Goal: Transaction & Acquisition: Subscribe to service/newsletter

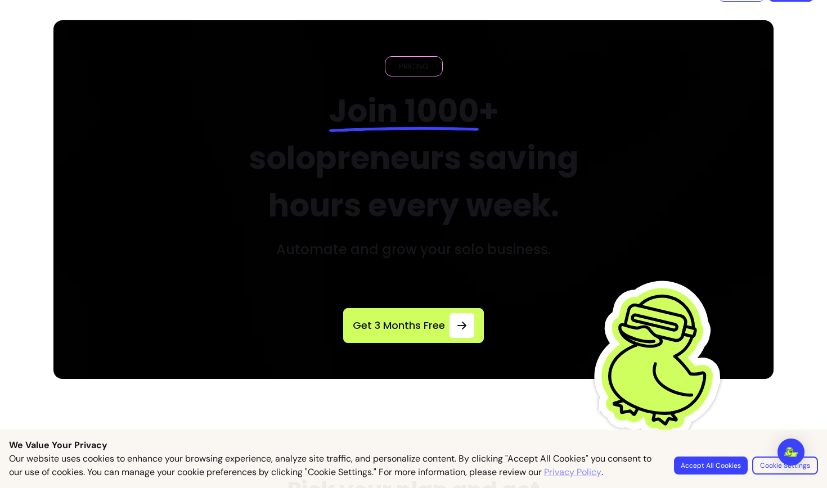
scroll to position [43, 0]
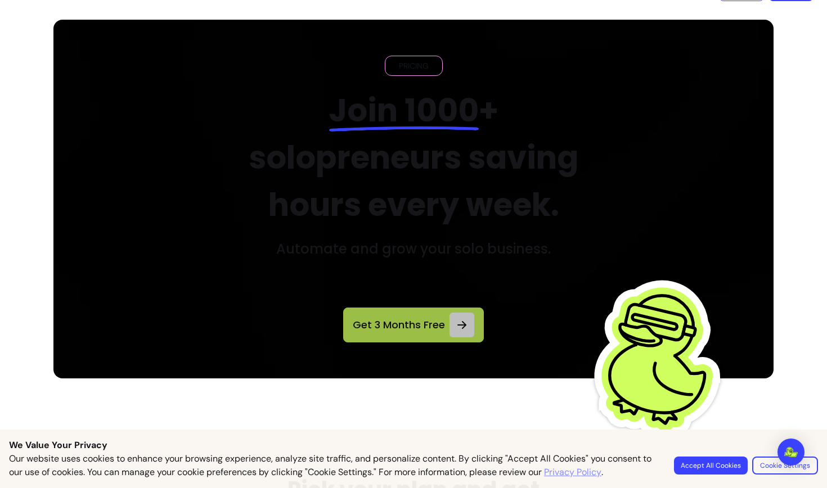
click at [406, 322] on span "Get 3 Months Free" at bounding box center [399, 325] width 92 height 16
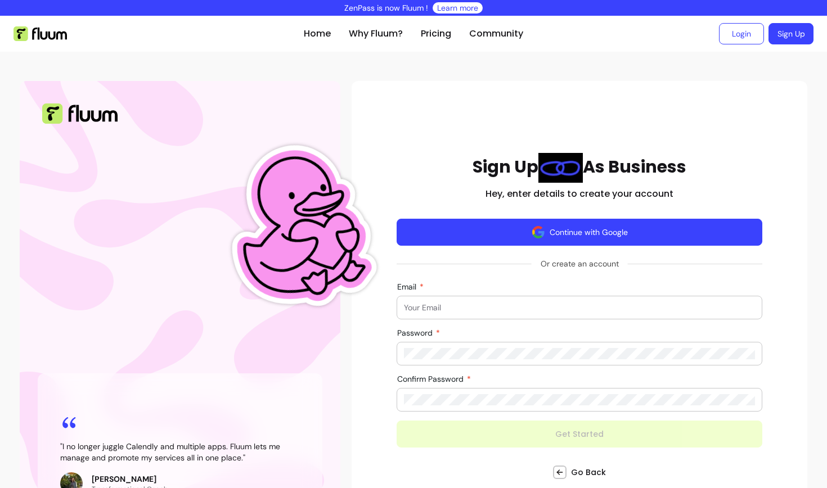
click at [526, 239] on button "Continue with Google" at bounding box center [578, 232] width 365 height 27
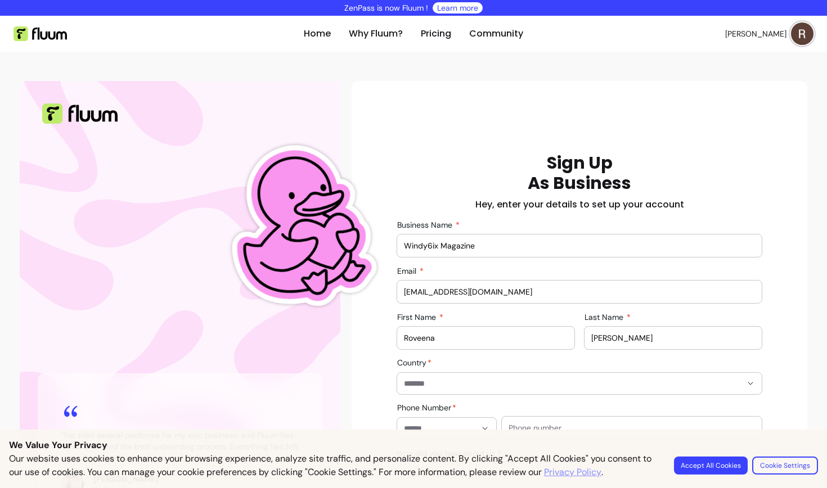
scroll to position [26, 0]
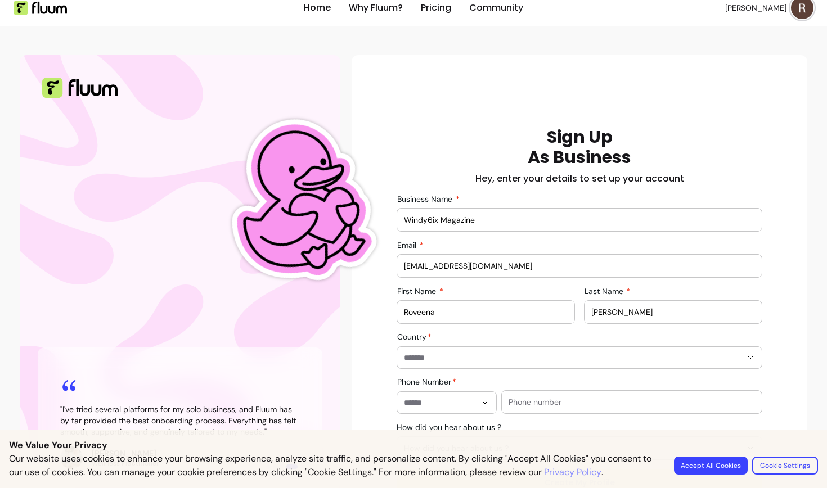
type input "Windy6ix Magazine"
click at [718, 459] on button "Accept All Cookies" at bounding box center [711, 466] width 74 height 18
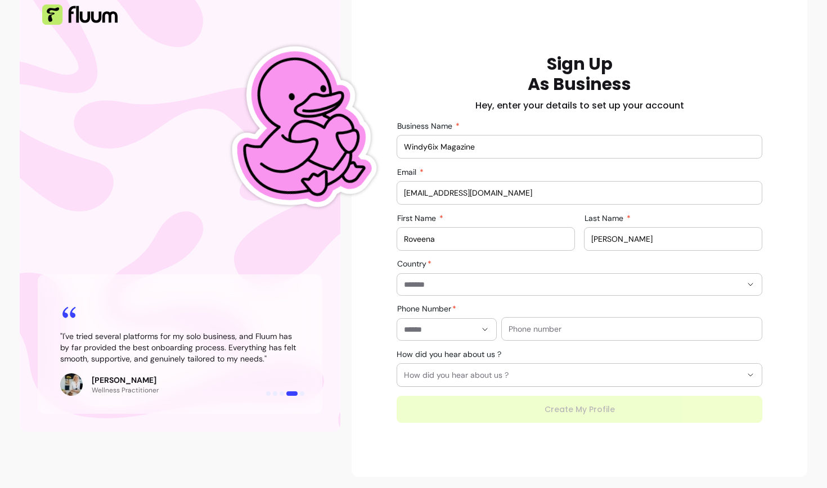
scroll to position [99, 0]
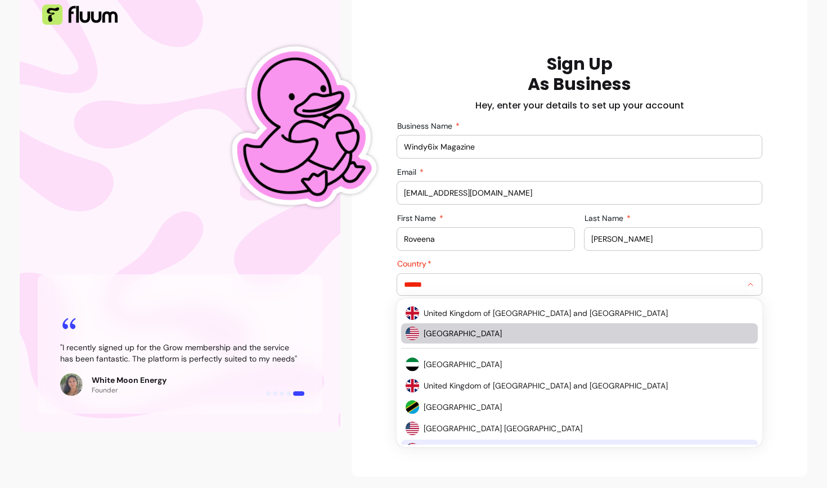
click at [490, 335] on span "United States of America" at bounding box center [582, 333] width 318 height 11
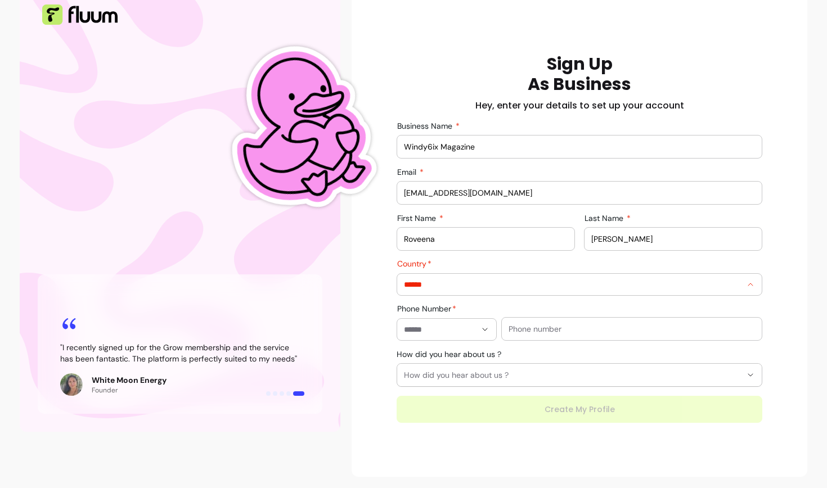
type input "**********"
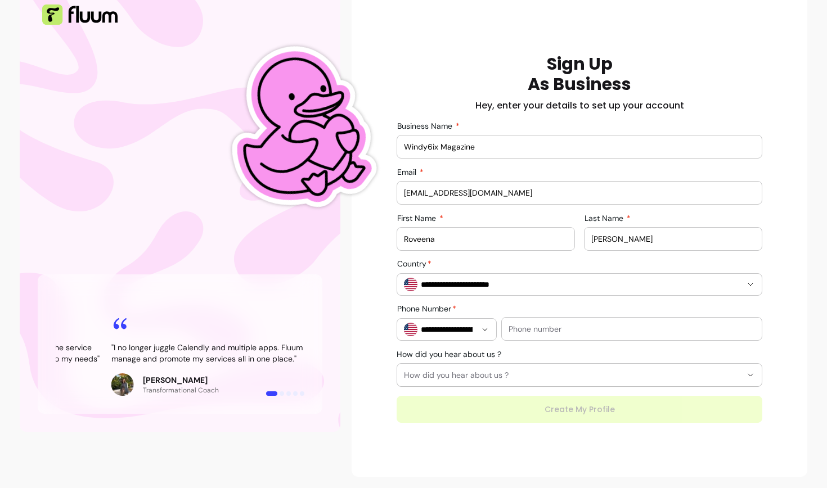
click at [470, 378] on span "How did you hear about us ?" at bounding box center [572, 374] width 337 height 11
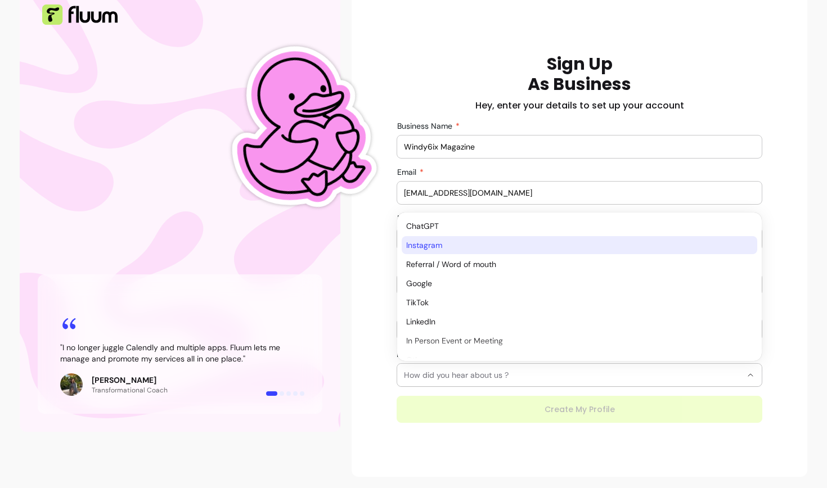
click at [452, 243] on span "Instagram" at bounding box center [573, 245] width 335 height 11
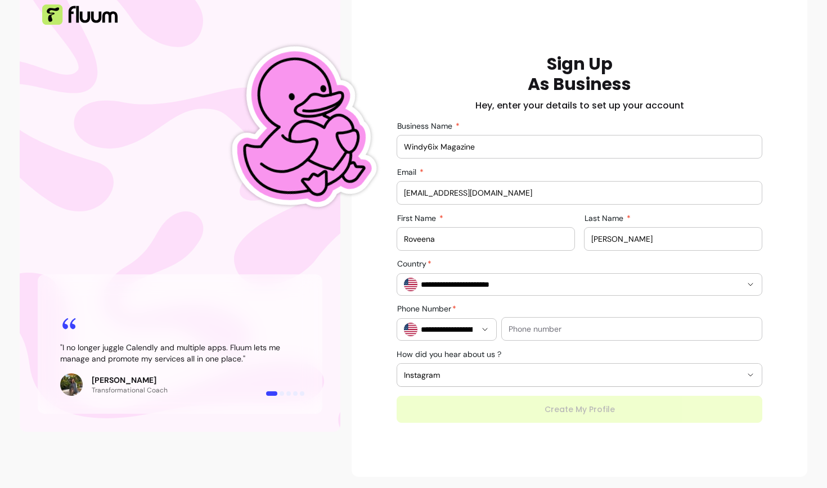
click at [630, 210] on div "**********" at bounding box center [578, 238] width 365 height 369
click at [540, 146] on input "Windy6ix Magazine" at bounding box center [579, 146] width 351 height 11
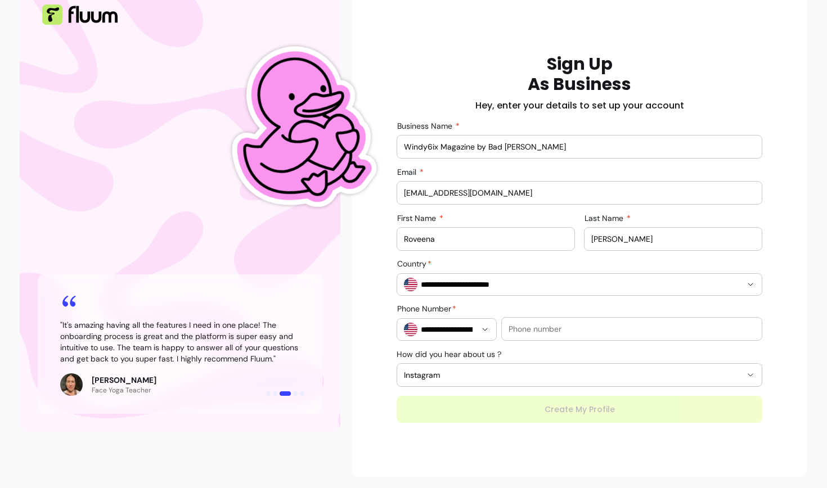
drag, startPoint x: 547, startPoint y: 143, endPoint x: 476, endPoint y: 146, distance: 70.9
click at [476, 146] on input "Windy6ix Magazine by Bad Gyal RoRo" at bounding box center [579, 146] width 351 height 11
click at [403, 145] on div "Business Name Windy6ix Magazine" at bounding box center [579, 147] width 364 height 22
click at [398, 148] on div "Business Name Windy6ix Magazine" at bounding box center [579, 147] width 364 height 22
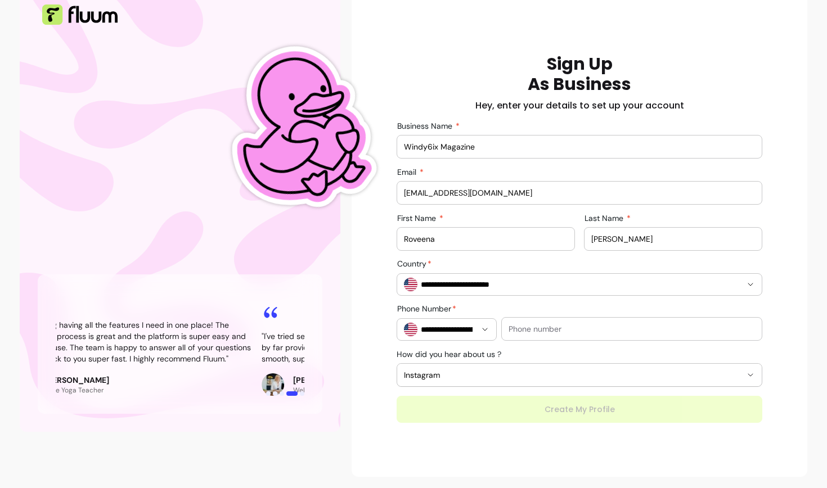
click at [403, 145] on div "Business Name Windy6ix Magazine" at bounding box center [579, 147] width 364 height 22
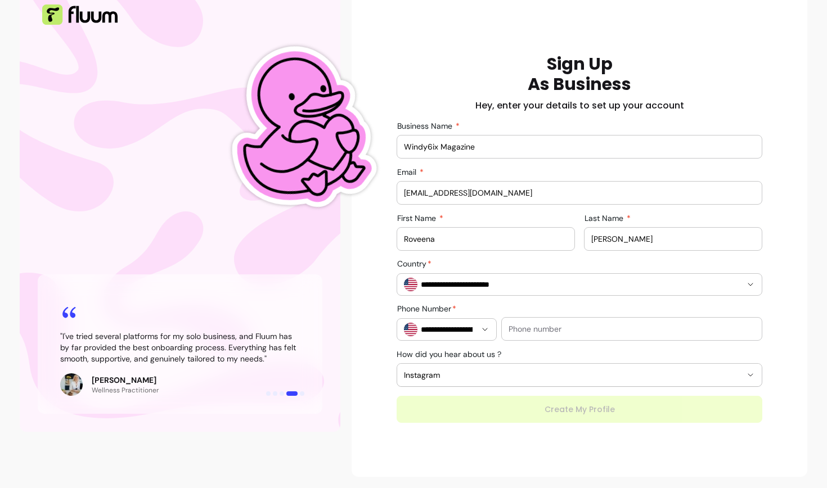
click at [407, 148] on input "Windy6ix Magazine" at bounding box center [579, 146] width 351 height 11
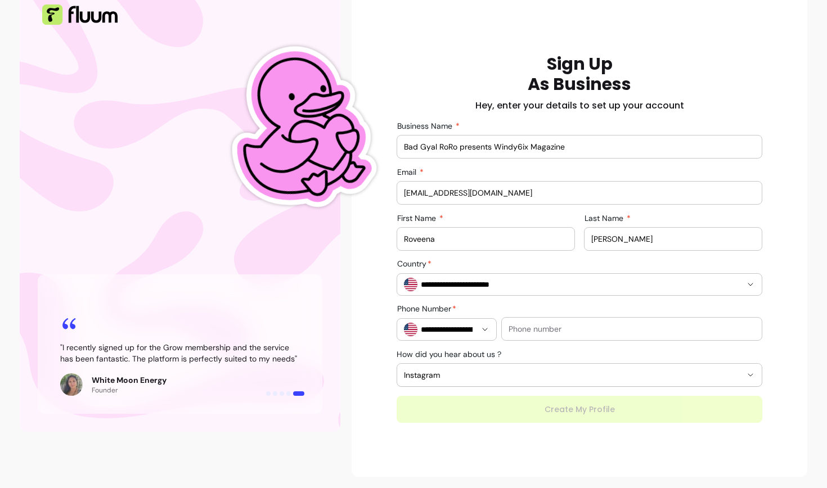
type input "Bad Gyal RoRo presents Windy6ix Magazine"
click at [516, 207] on div "**********" at bounding box center [578, 238] width 365 height 369
click at [508, 186] on div "roveenaink@gmail.com" at bounding box center [579, 193] width 351 height 22
click at [580, 390] on div "**********" at bounding box center [578, 238] width 365 height 369
click at [568, 376] on span "Instagram" at bounding box center [572, 374] width 337 height 11
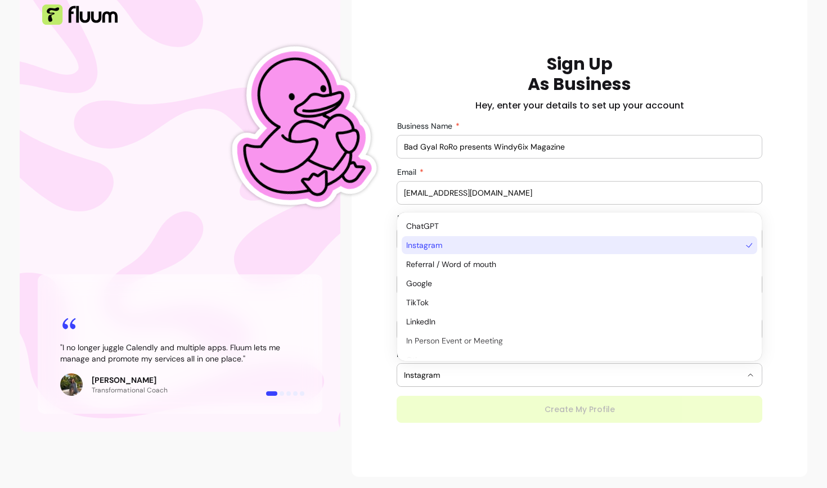
click at [476, 240] on span "Instagram" at bounding box center [573, 245] width 335 height 11
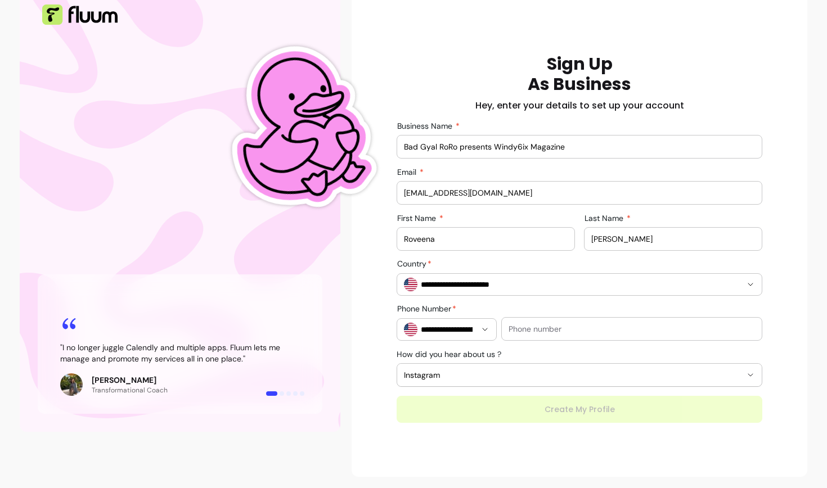
click at [372, 326] on div "**********" at bounding box center [578, 238] width 437 height 369
click at [554, 331] on input "text" at bounding box center [631, 328] width 246 height 11
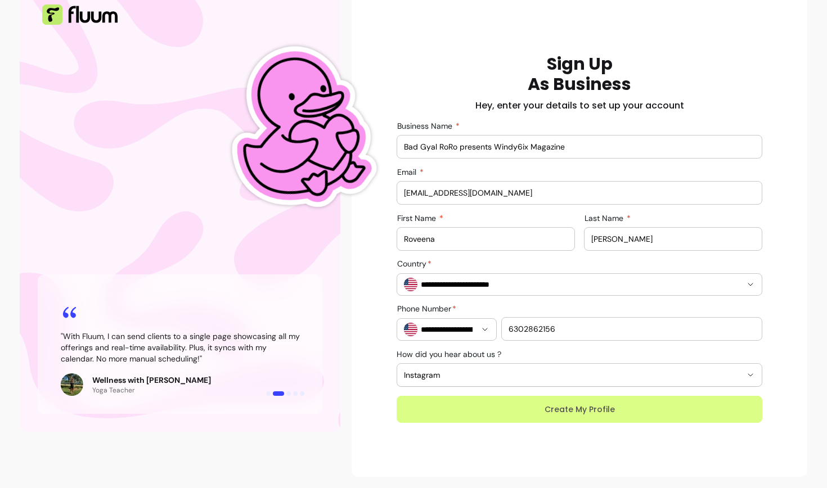
type input "6302862156"
click at [585, 408] on button "Create My Profile" at bounding box center [578, 409] width 365 height 27
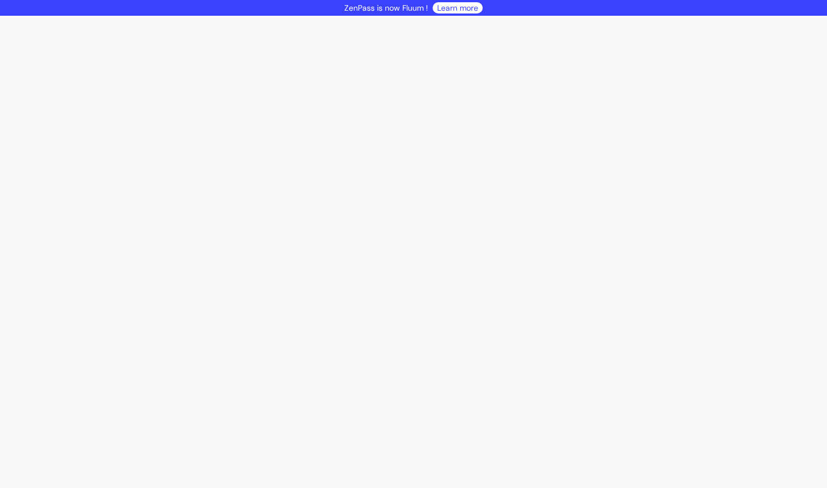
click at [410, 10] on p "ZenPass is now Fluum !" at bounding box center [386, 7] width 84 height 11
click at [453, 89] on div at bounding box center [413, 252] width 827 height 472
click at [463, 7] on link "Learn more" at bounding box center [457, 7] width 41 height 11
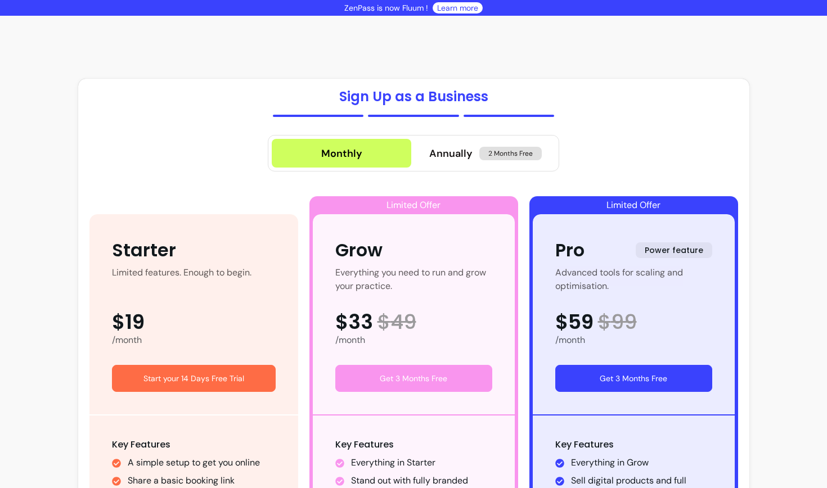
click at [414, 114] on header "Sign Up as a Business" at bounding box center [413, 102] width 281 height 29
click at [397, 5] on p "ZenPass is now Fluum !" at bounding box center [386, 7] width 84 height 11
click at [440, 200] on div "Limited Offer" at bounding box center [414, 205] width 202 height 18
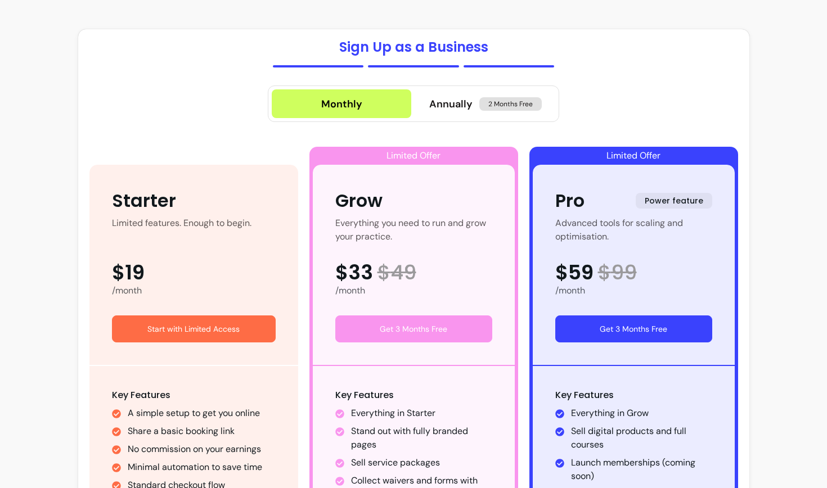
scroll to position [107, 0]
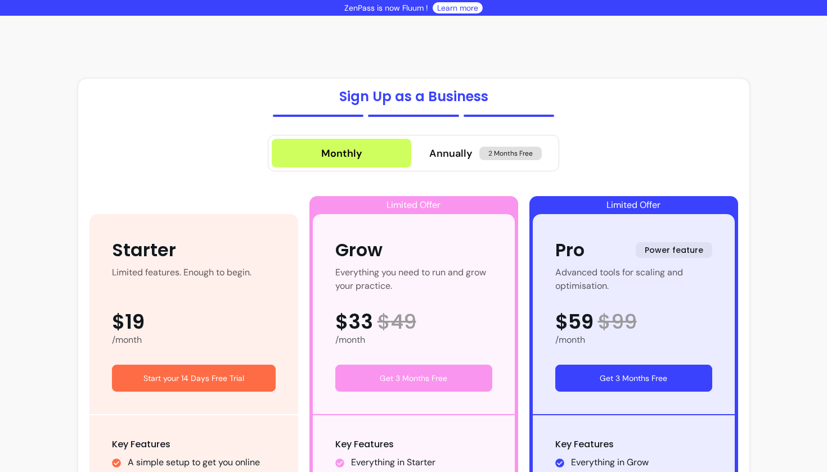
click at [430, 102] on h1 "Sign Up as a Business" at bounding box center [413, 97] width 149 height 18
click at [457, 157] on span "Annually" at bounding box center [450, 154] width 43 height 16
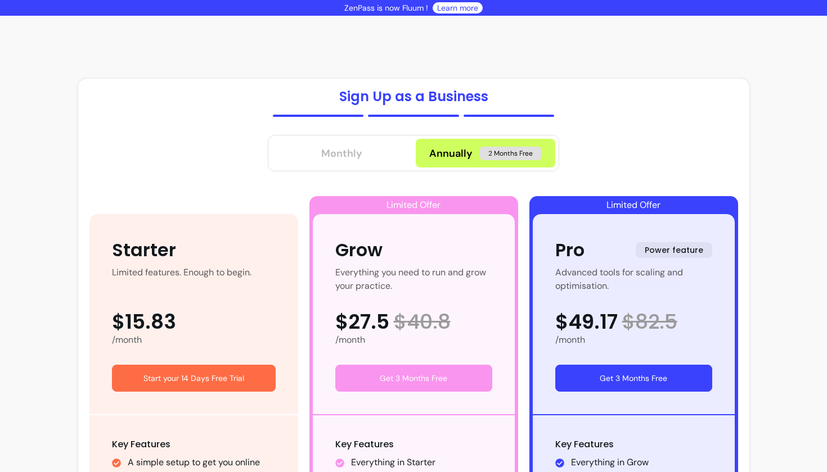
click at [368, 150] on button "Monthly" at bounding box center [341, 153] width 139 height 29
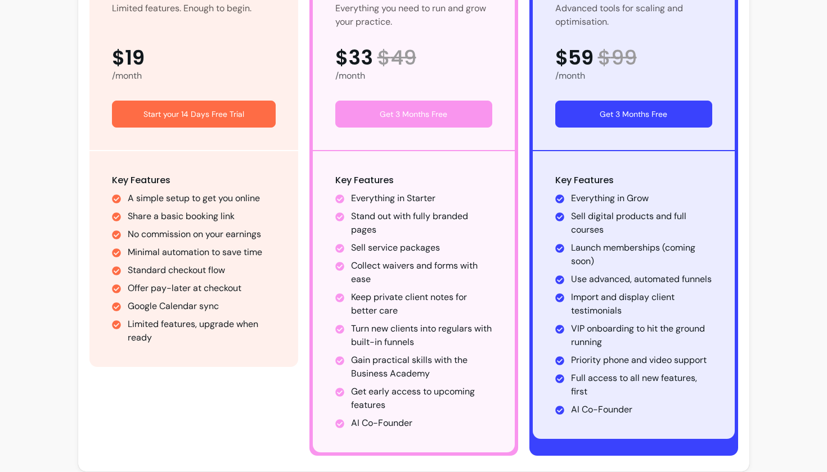
scroll to position [264, 0]
drag, startPoint x: 350, startPoint y: 249, endPoint x: 434, endPoint y: 252, distance: 83.8
click at [434, 252] on ul "Everything in Starter Stand out with fully branded pages Sell service packages …" at bounding box center [413, 311] width 157 height 238
drag, startPoint x: 349, startPoint y: 263, endPoint x: 373, endPoint y: 284, distance: 31.9
click at [373, 284] on ul "Everything in Starter Stand out with fully branded pages Sell service packages …" at bounding box center [413, 311] width 157 height 238
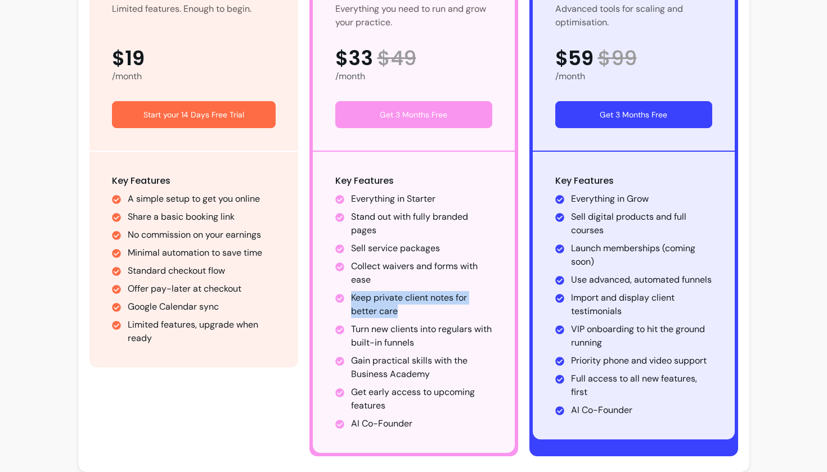
drag, startPoint x: 345, startPoint y: 305, endPoint x: 410, endPoint y: 319, distance: 66.8
click at [410, 319] on ul "Everything in Starter Stand out with fully branded pages Sell service packages …" at bounding box center [413, 311] width 157 height 238
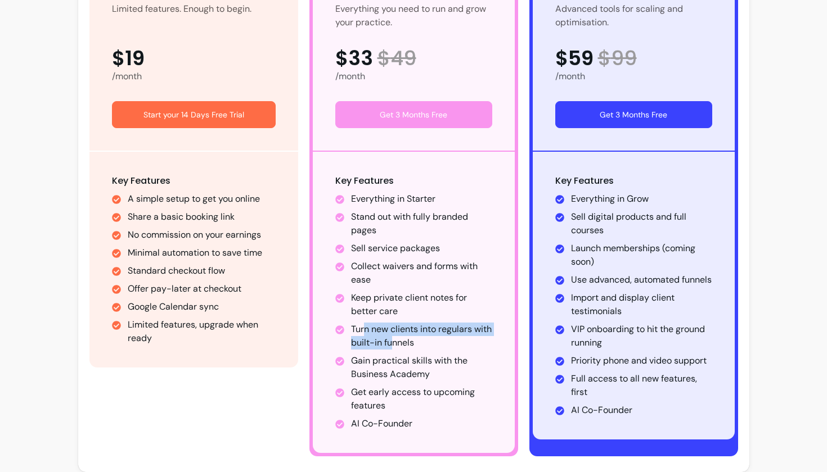
drag, startPoint x: 365, startPoint y: 330, endPoint x: 414, endPoint y: 347, distance: 52.7
click at [414, 347] on li "Turn new clients into regulars with built-in funnels" at bounding box center [421, 336] width 141 height 27
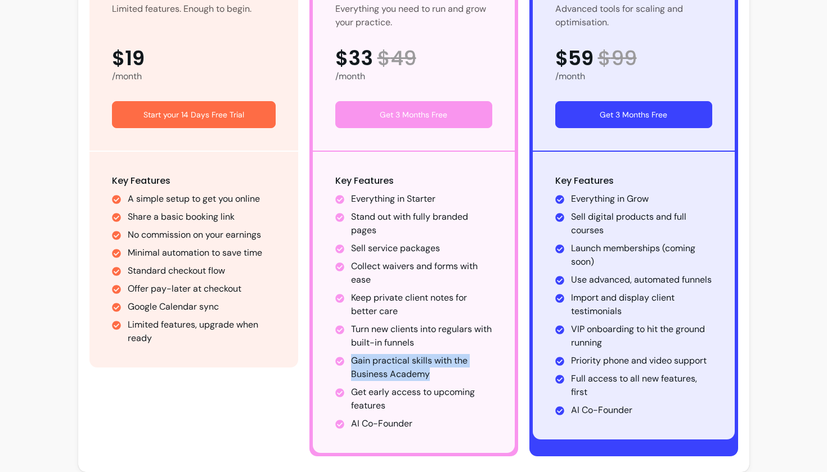
drag, startPoint x: 350, startPoint y: 361, endPoint x: 435, endPoint y: 371, distance: 86.0
click at [435, 371] on ul "Everything in Starter Stand out with fully branded pages Sell service packages …" at bounding box center [413, 311] width 157 height 238
click at [356, 392] on li "Get early access to upcoming features" at bounding box center [421, 399] width 141 height 27
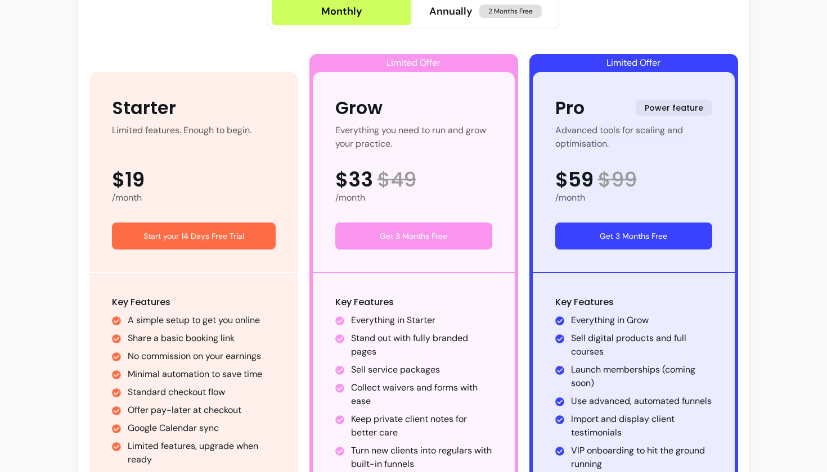
scroll to position [132, 0]
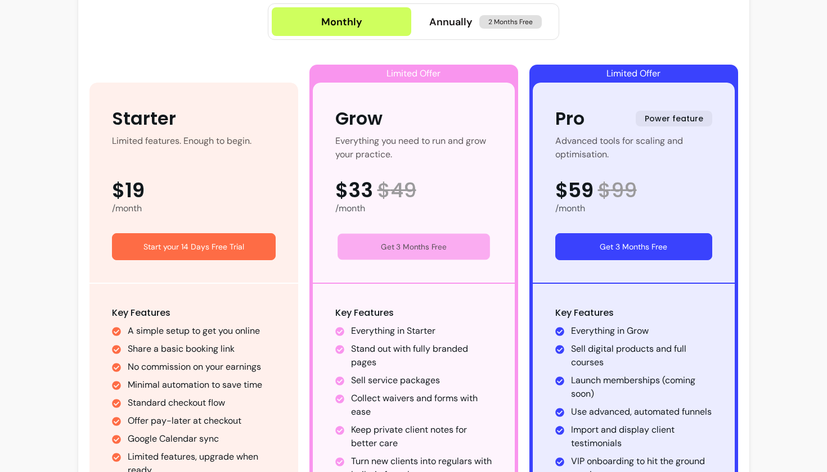
click at [417, 241] on button "Get 3 Months Free" at bounding box center [413, 247] width 152 height 26
